Goal: Communication & Community: Answer question/provide support

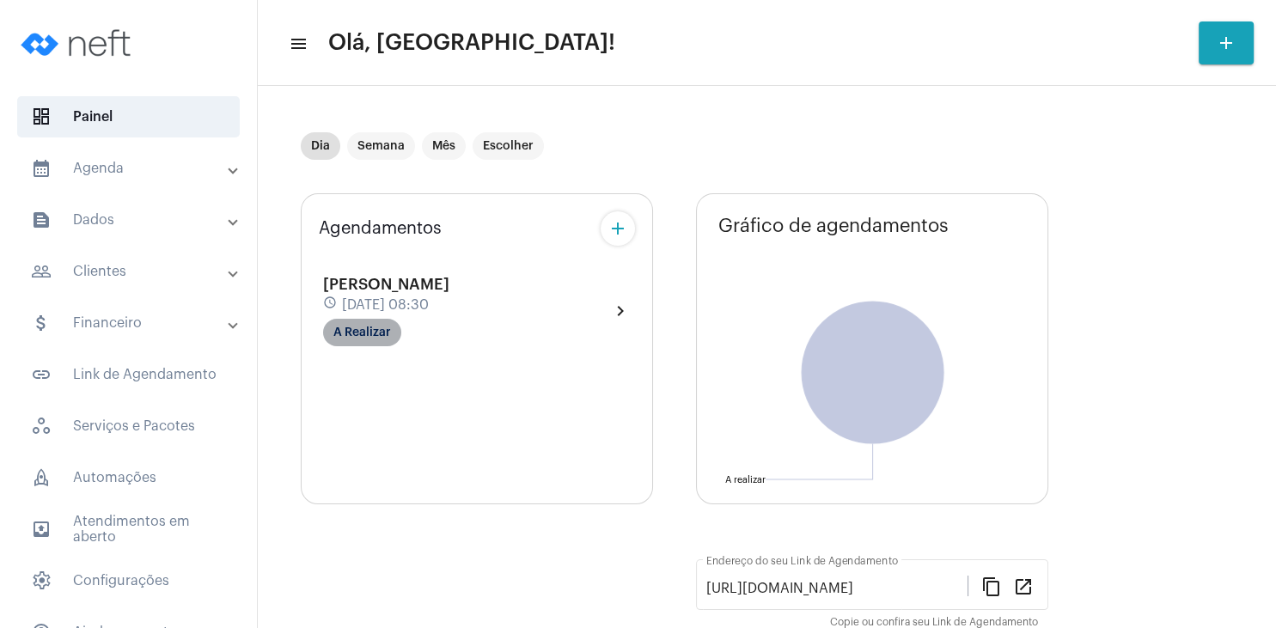
click at [373, 333] on mat-chip "A Realizar" at bounding box center [362, 333] width 78 height 28
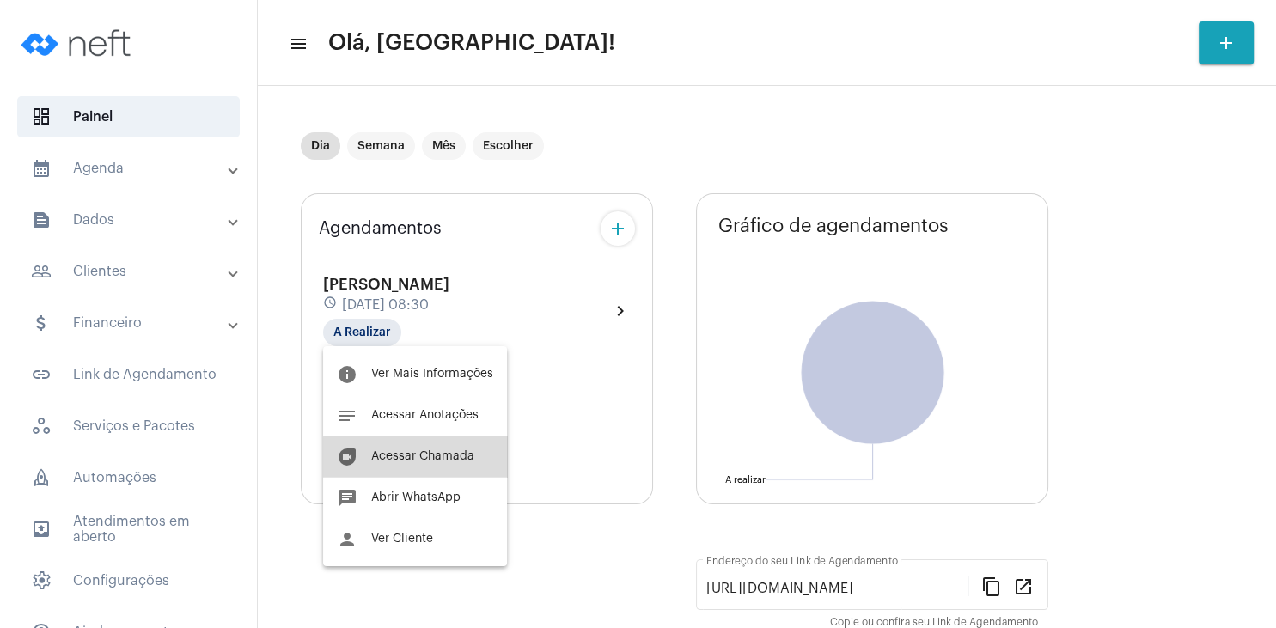
click at [425, 460] on span "Acessar Chamada" at bounding box center [422, 456] width 103 height 12
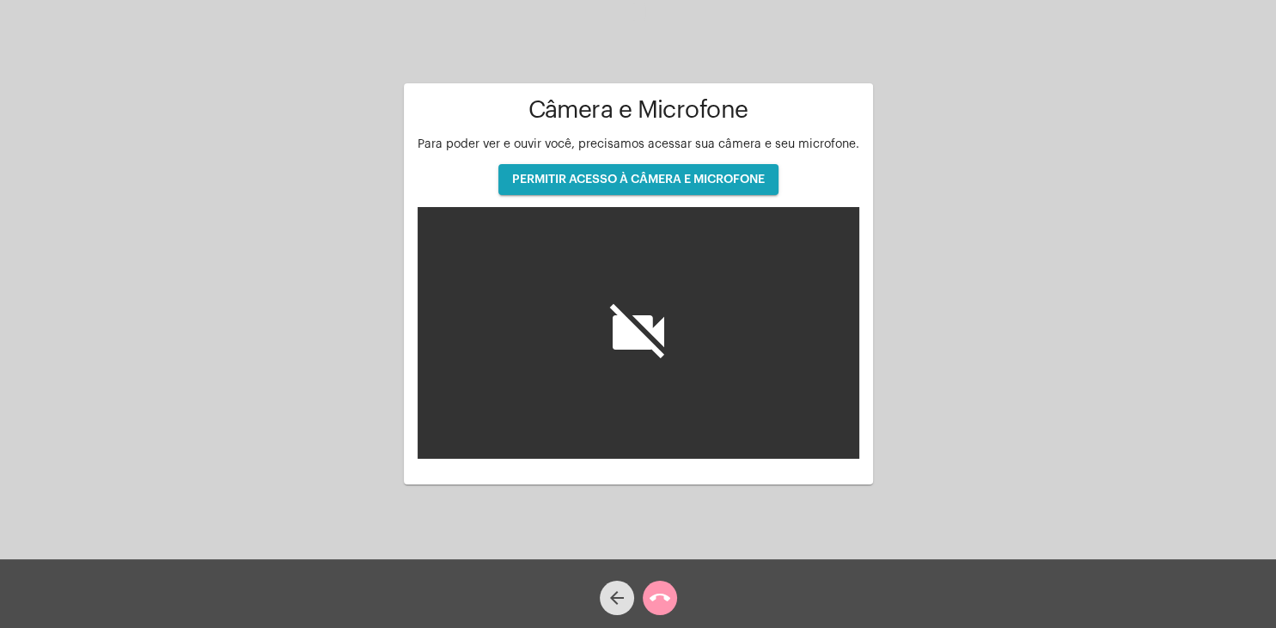
click at [679, 184] on span "PERMITIR ACESSO À CÂMERA E MICROFONE" at bounding box center [638, 180] width 253 height 12
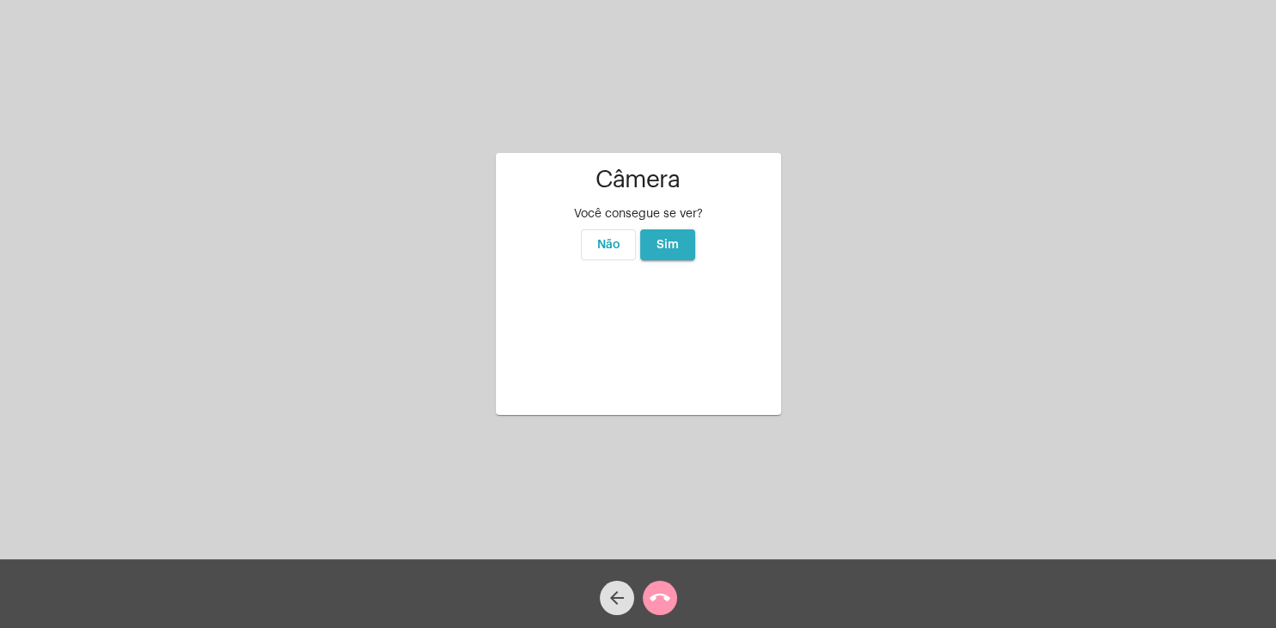
click at [675, 239] on span "Sim" at bounding box center [668, 245] width 22 height 12
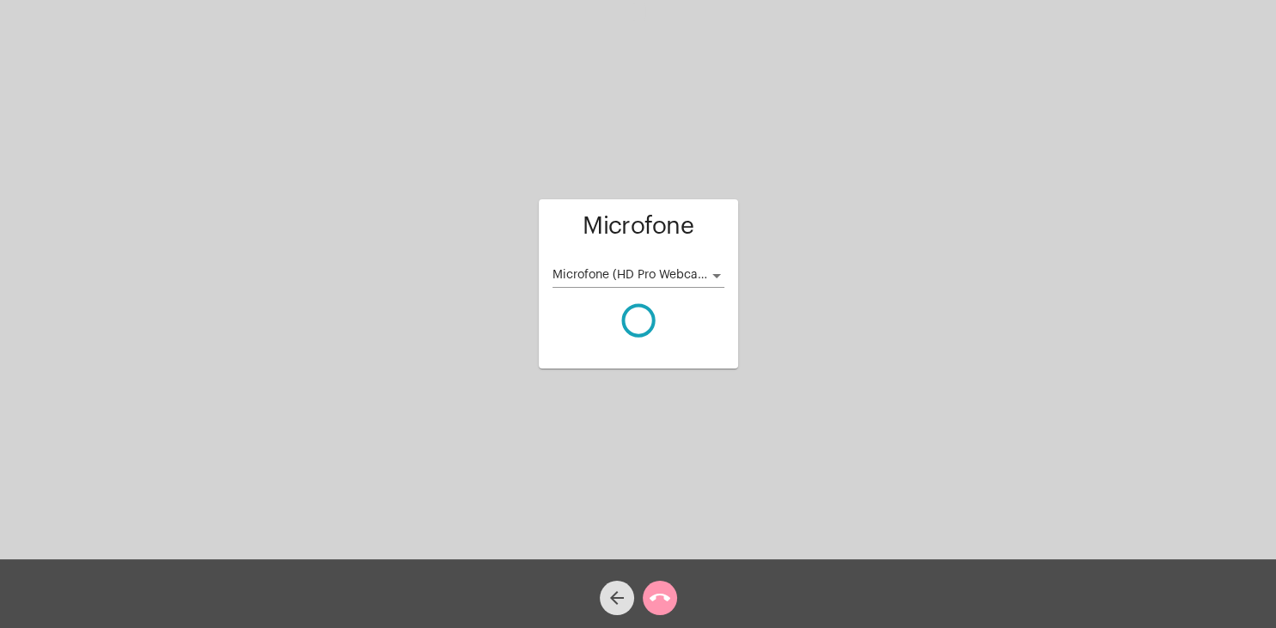
click at [716, 267] on div "Microfone (HD Pro Webcam C920)" at bounding box center [639, 271] width 172 height 34
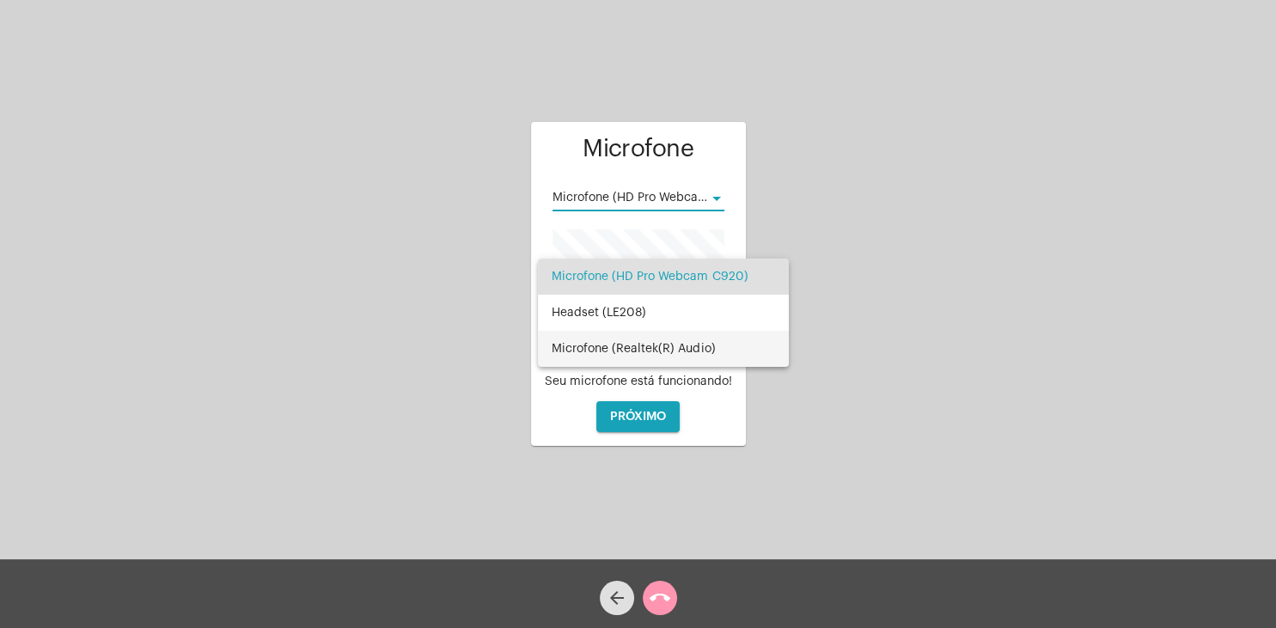
click at [683, 348] on span "Microfone (Realtek(R) Audio)" at bounding box center [663, 349] width 223 height 36
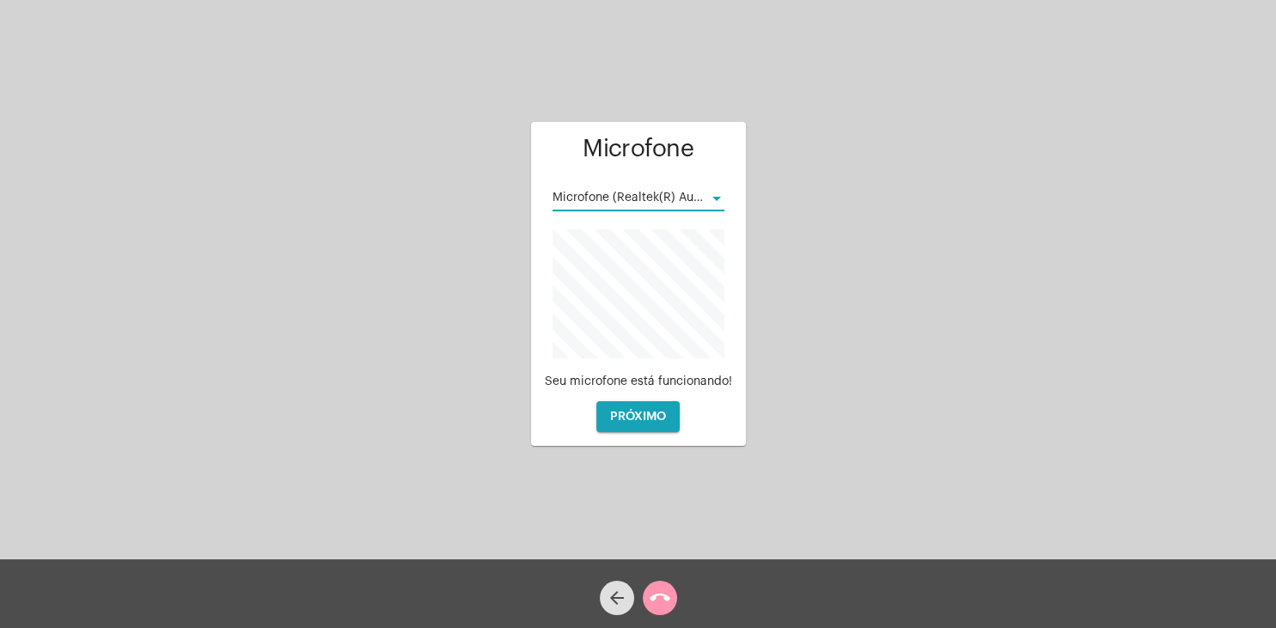
click at [652, 416] on span "PRÓXIMO" at bounding box center [638, 417] width 56 height 12
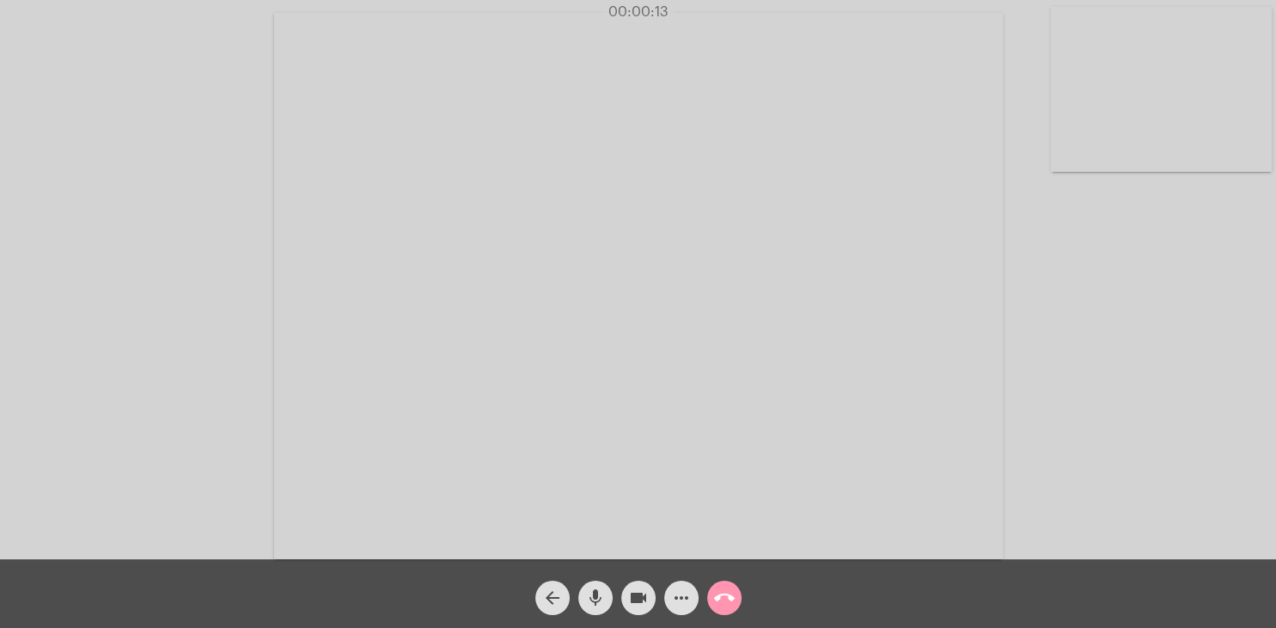
click at [892, 572] on div "arrow_back mic videocam more_horiz call_end" at bounding box center [638, 594] width 1276 height 69
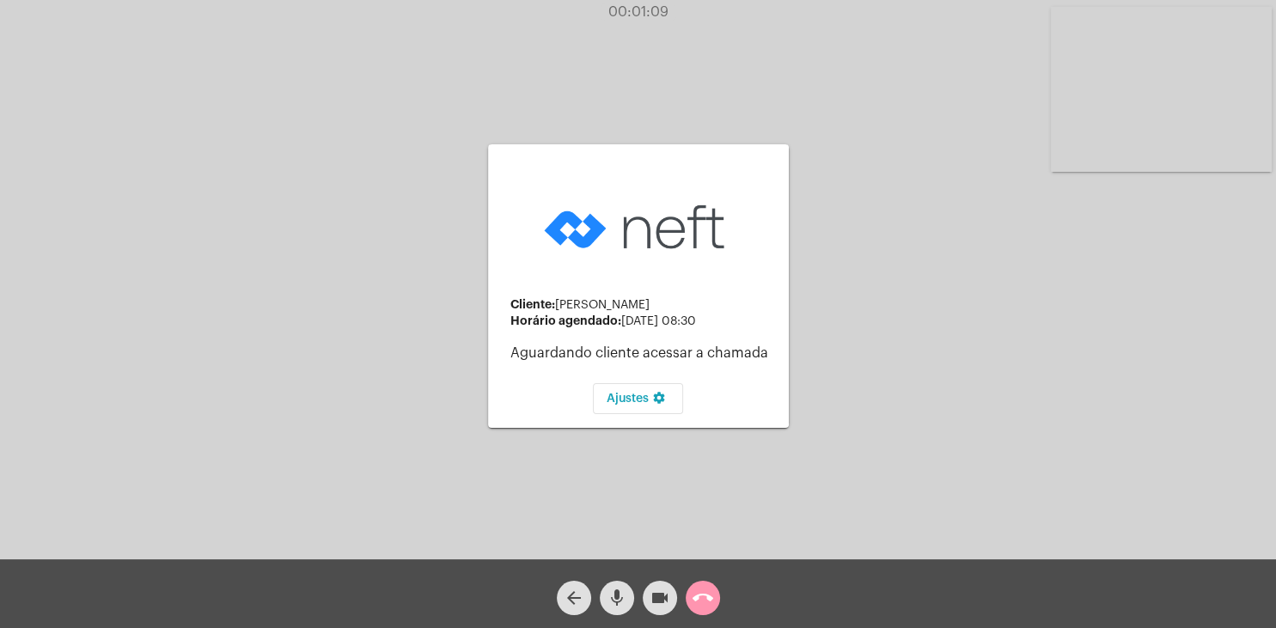
click at [1174, 92] on video at bounding box center [1161, 89] width 221 height 165
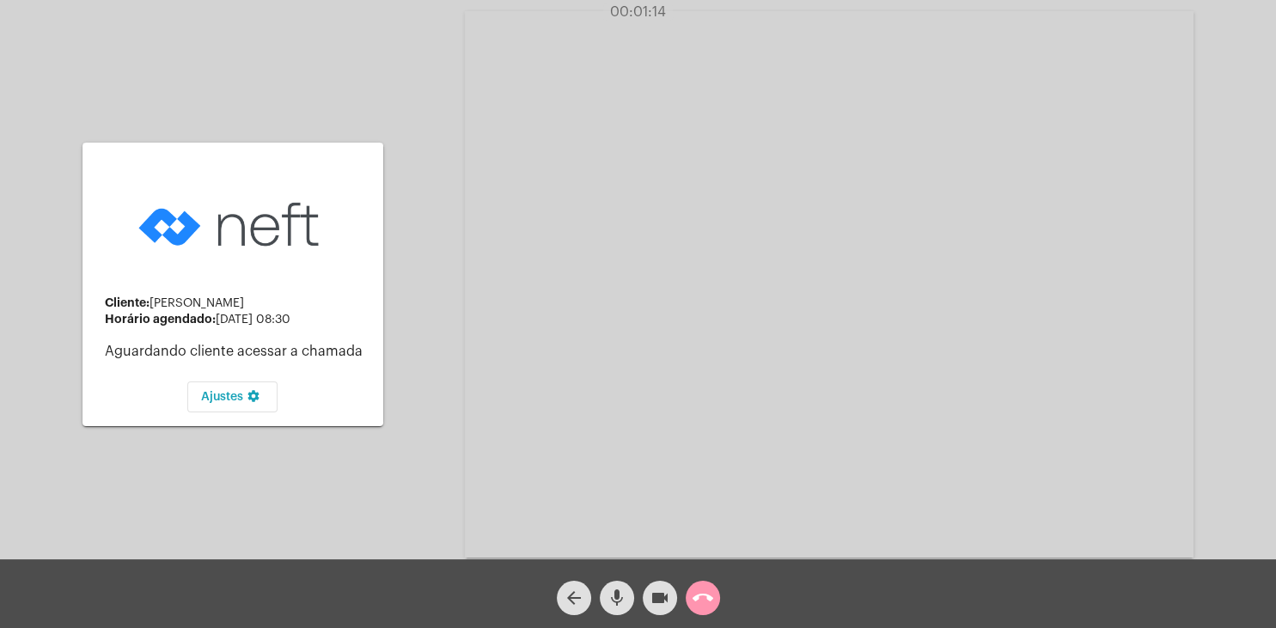
click at [1027, 193] on video at bounding box center [829, 284] width 729 height 547
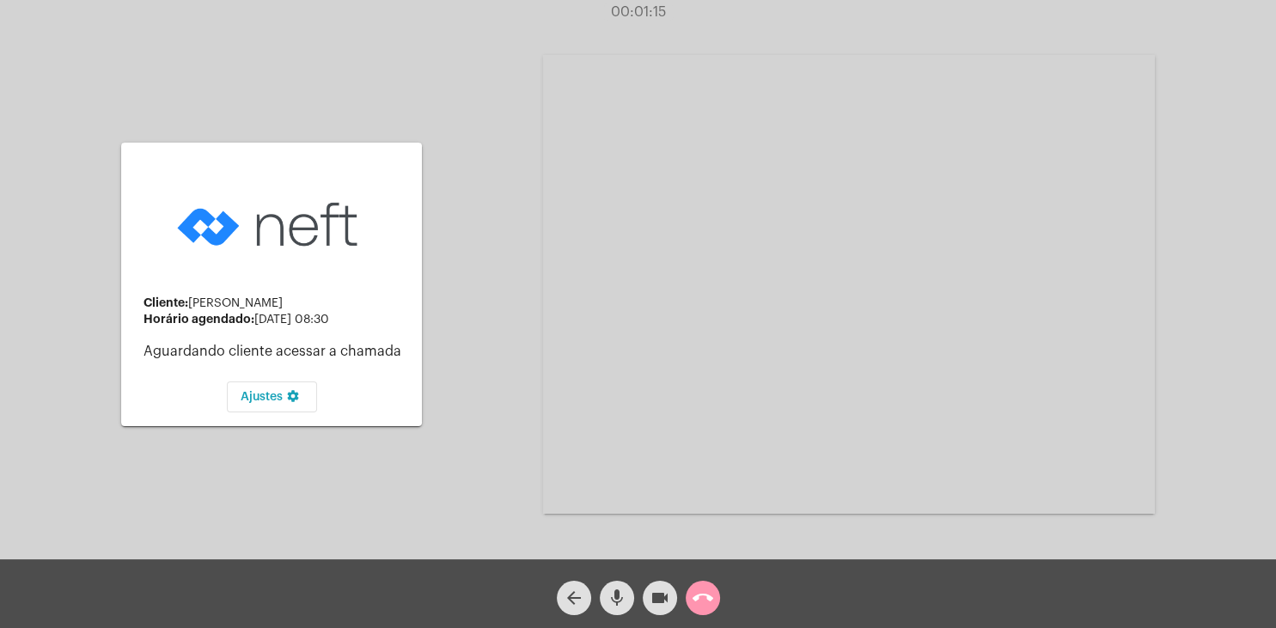
click at [426, 229] on div "Cliente: [PERSON_NAME] Horário agendado: [DATE] 08:30 Aguardando cliente acessa…" at bounding box center [638, 283] width 1273 height 560
click at [396, 230] on mat-card-content "Cliente: [PERSON_NAME] Horário agendado: [DATE] 08:30 Aguardando cliente acessa…" at bounding box center [271, 284] width 273 height 256
click at [655, 224] on video at bounding box center [849, 284] width 612 height 459
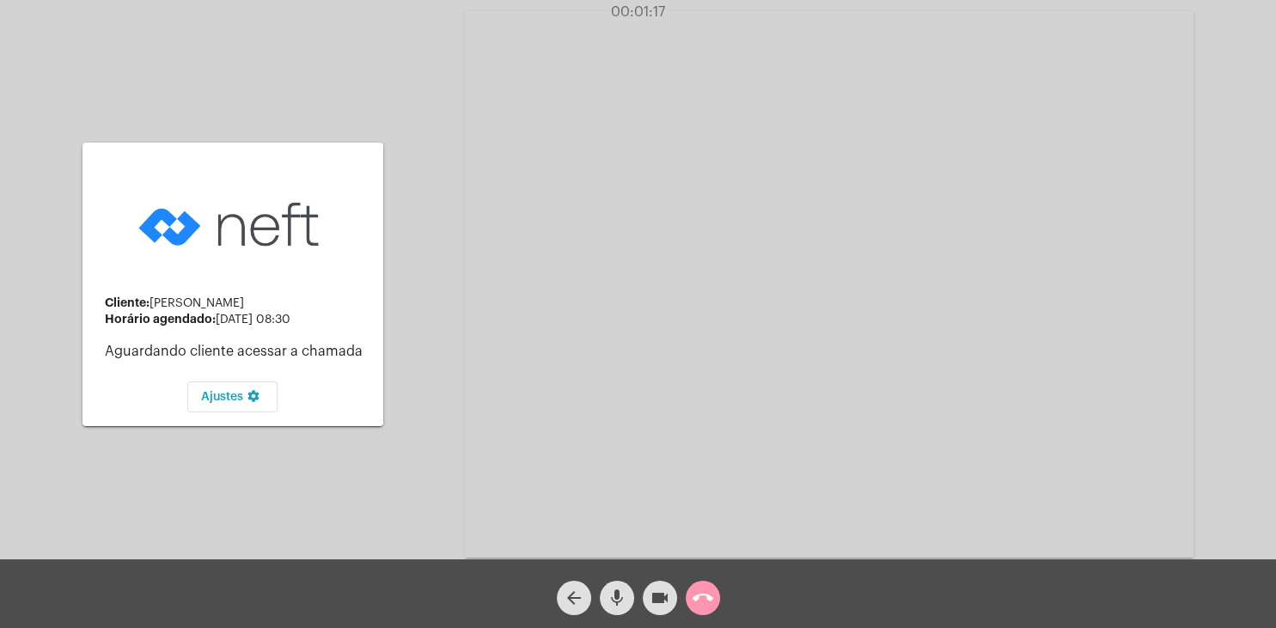
click at [658, 222] on video at bounding box center [829, 284] width 729 height 547
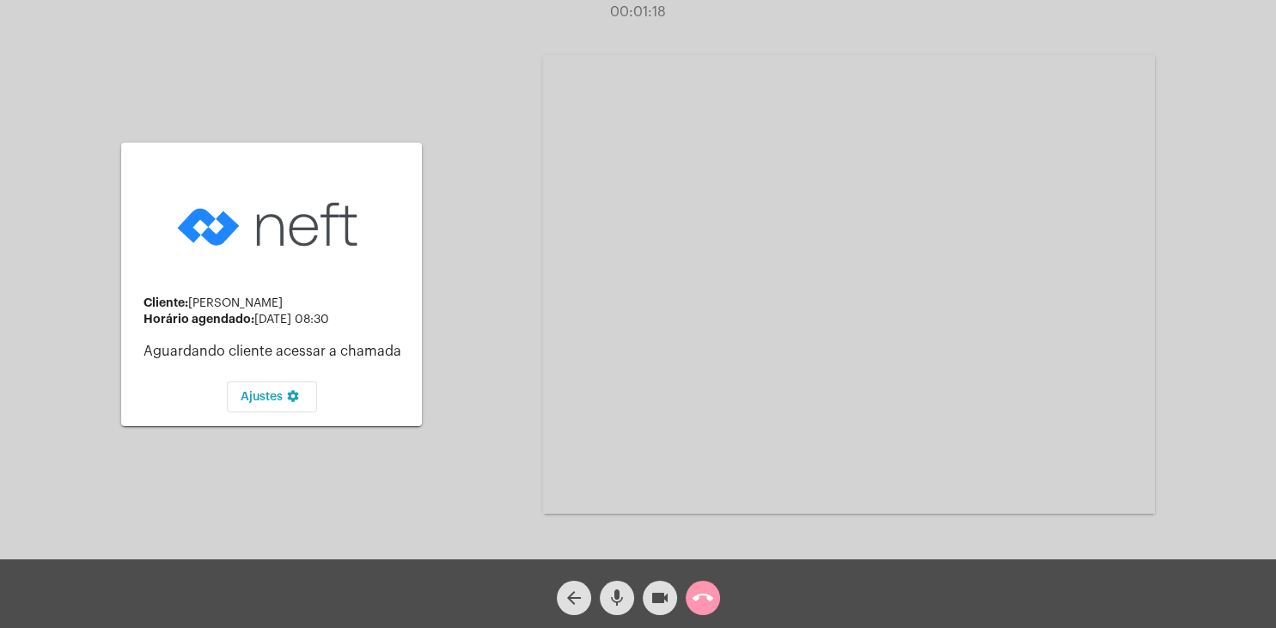
click at [1248, 199] on div "Cliente: [PERSON_NAME] Horário agendado: [DATE] 08:30 Aguardando cliente acessa…" at bounding box center [638, 283] width 1273 height 560
click at [483, 345] on div "Cliente: [PERSON_NAME] Horário agendado: [DATE] 08:30 Aguardando cliente acessa…" at bounding box center [638, 283] width 1273 height 560
click at [376, 401] on div "Ajustes settings" at bounding box center [271, 393] width 273 height 40
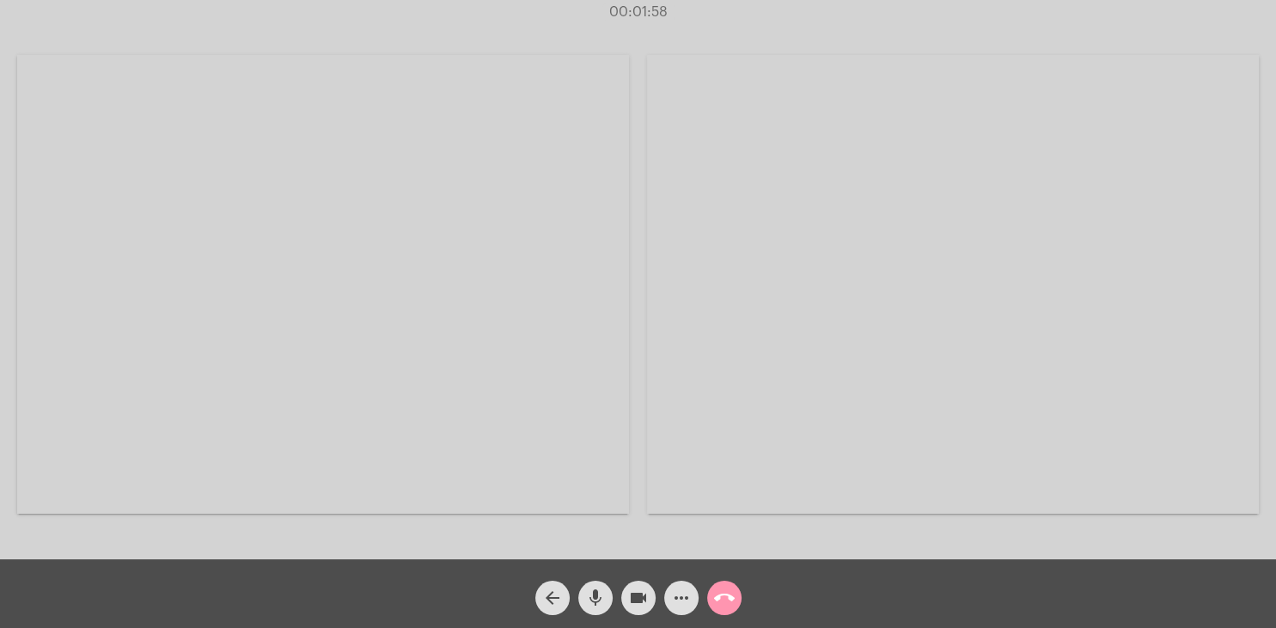
click at [561, 242] on video at bounding box center [323, 284] width 612 height 459
